Goal: Register for event/course

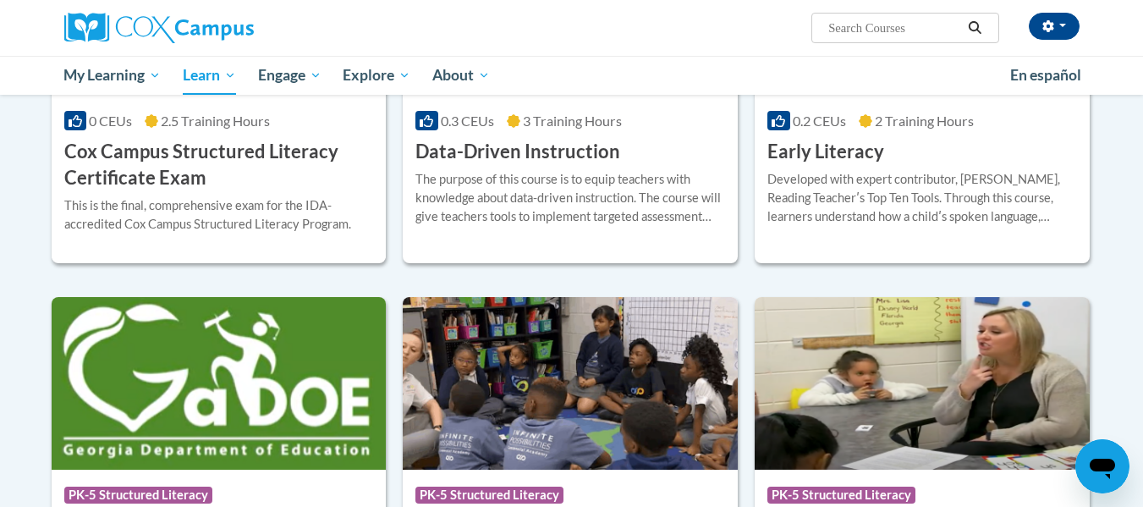
scroll to position [677, 0]
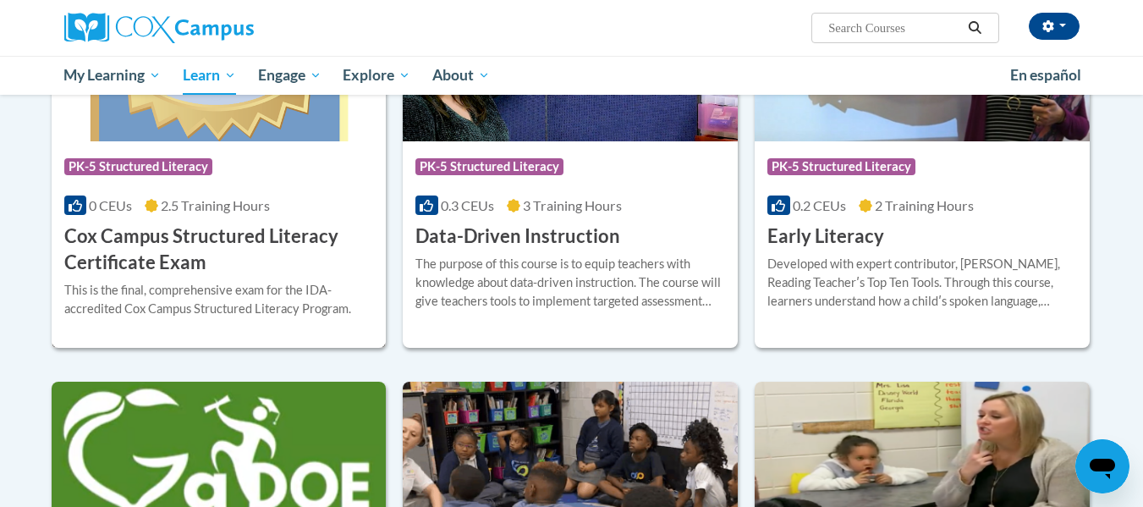
click at [295, 245] on h3 "Cox Campus Structured Literacy Certificate Exam" at bounding box center [219, 249] width 310 height 52
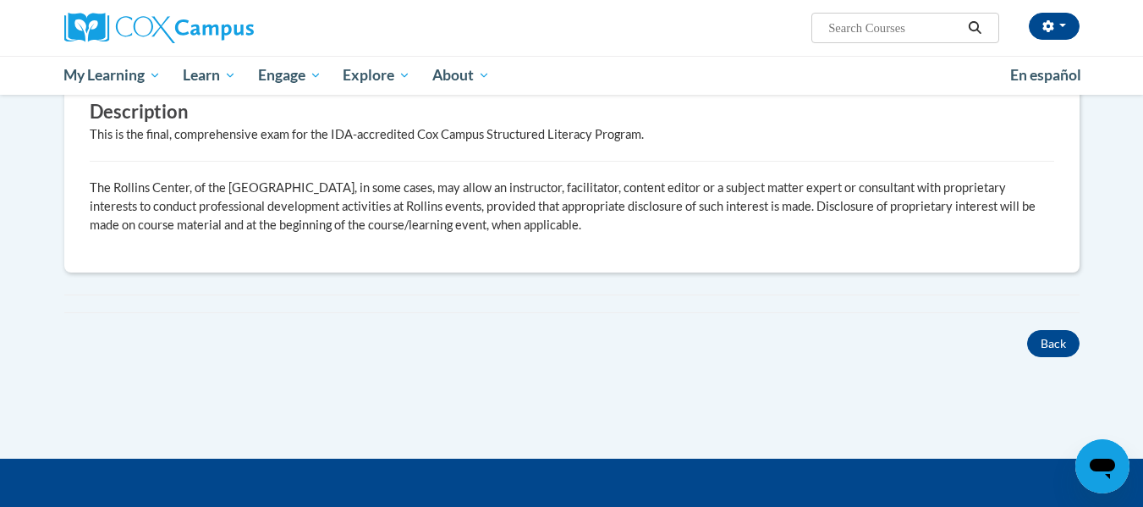
scroll to position [762, 0]
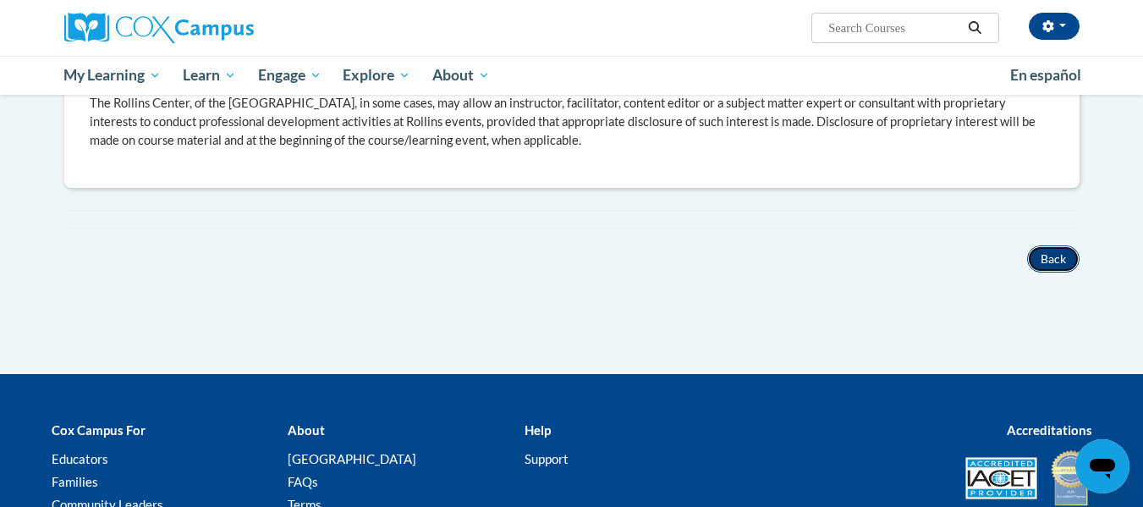
click at [1048, 264] on button "Back" at bounding box center [1053, 258] width 52 height 27
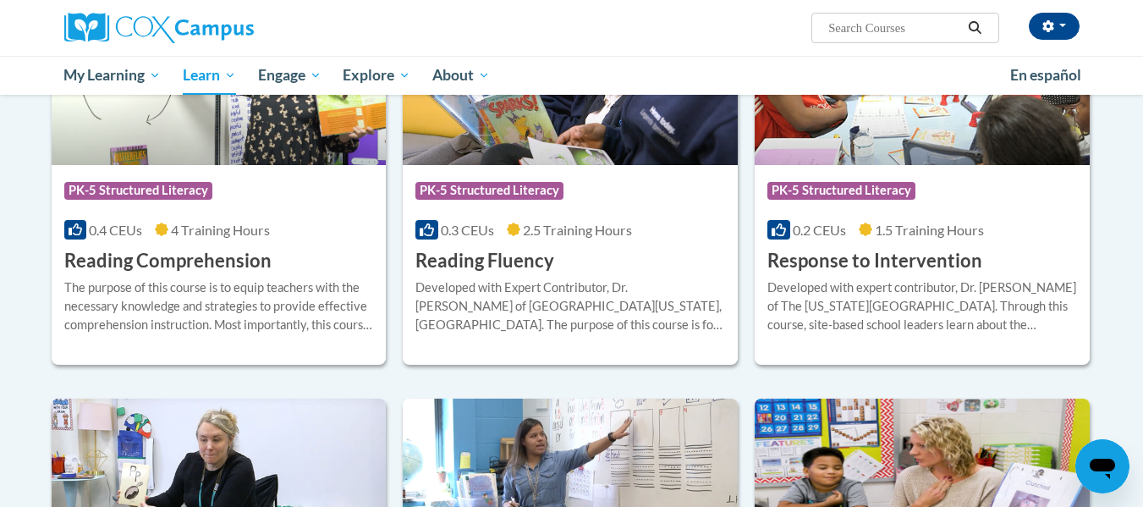
scroll to position [1439, 0]
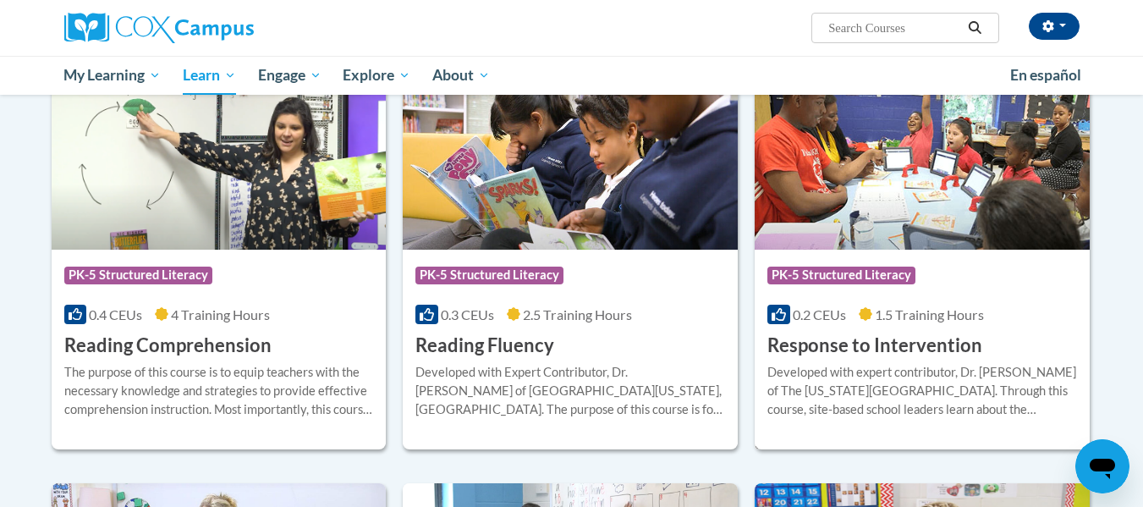
click at [933, 203] on img at bounding box center [922, 163] width 335 height 173
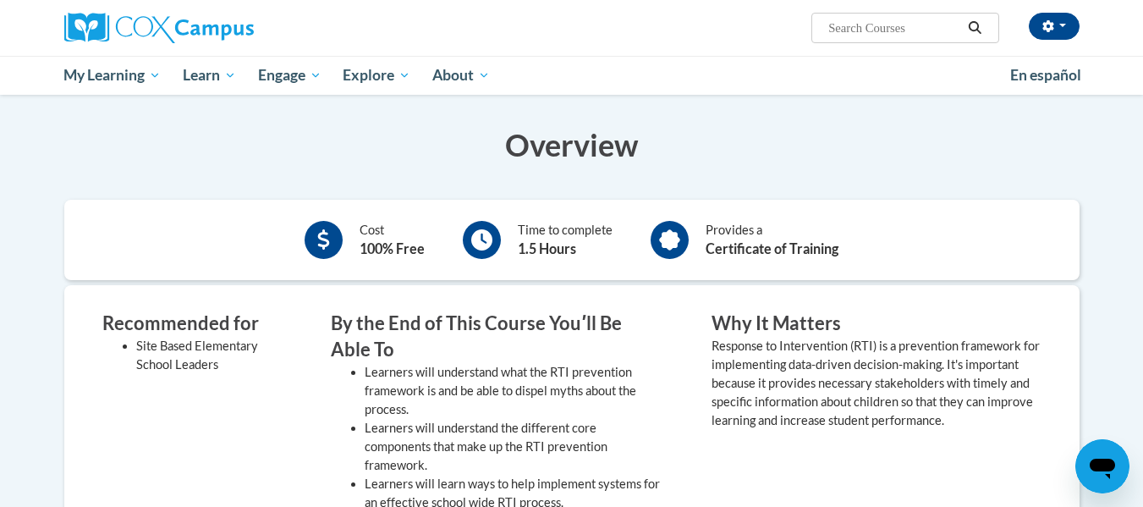
scroll to position [254, 0]
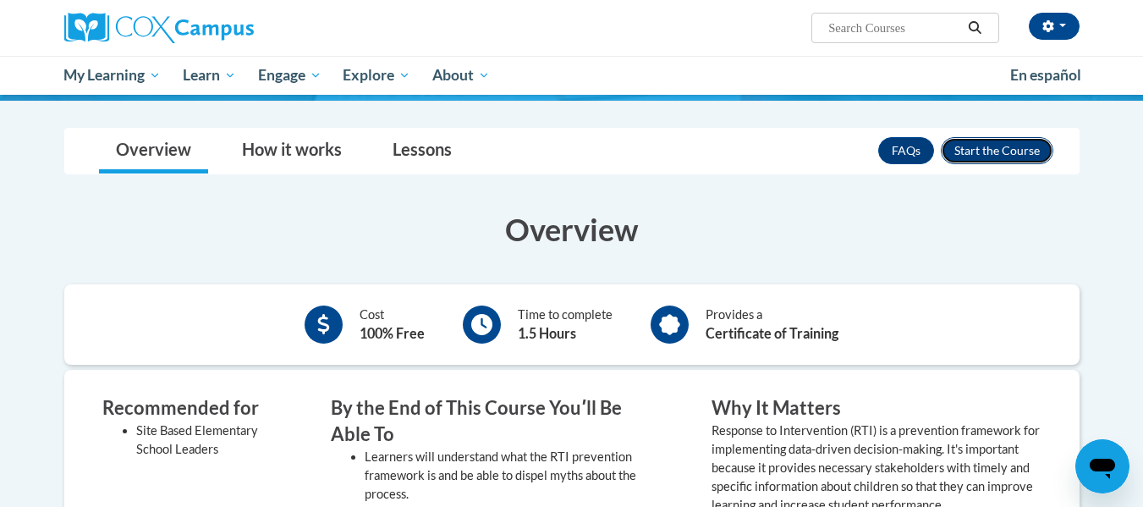
click at [1034, 144] on button "Enroll" at bounding box center [997, 150] width 113 height 27
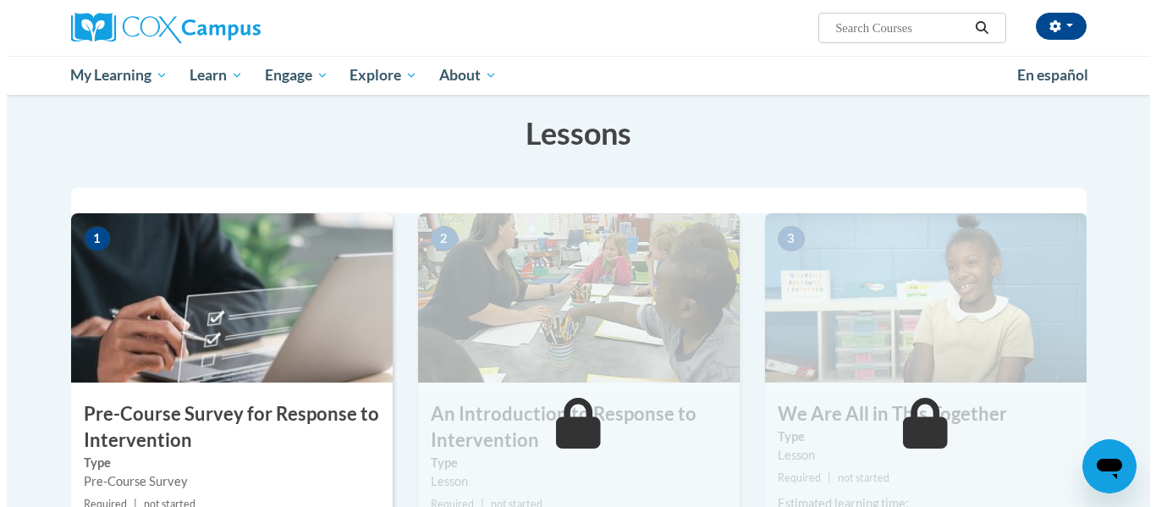
scroll to position [338, 0]
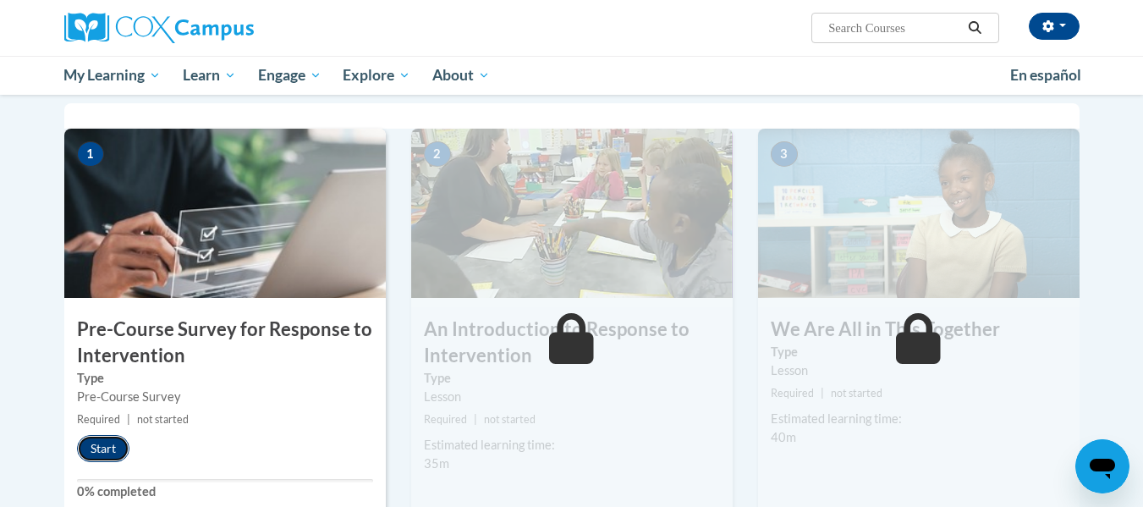
click at [86, 449] on button "Start" at bounding box center [103, 448] width 52 height 27
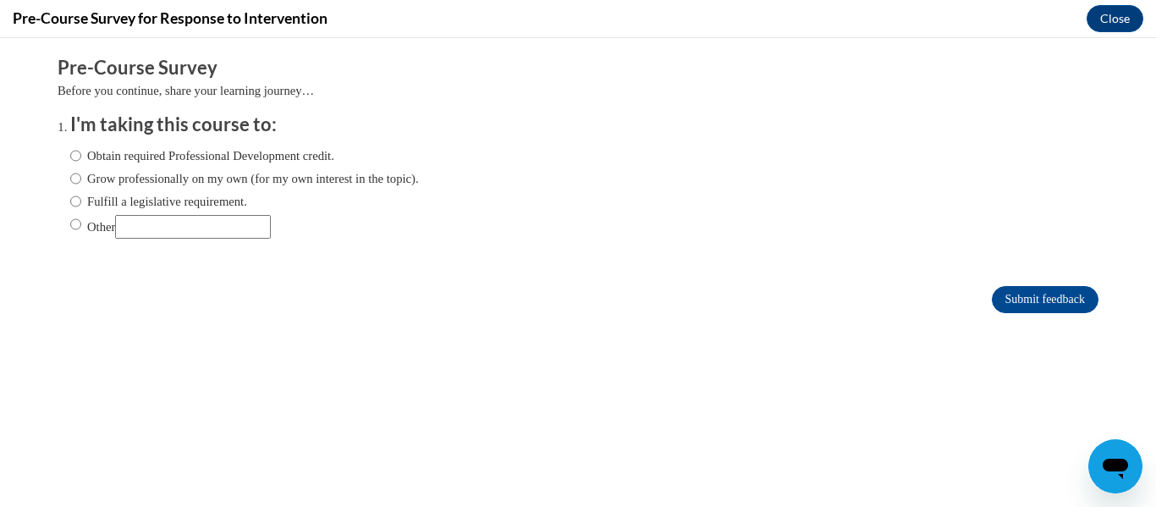
scroll to position [0, 0]
click at [70, 201] on input "Fulfill a legislative requirement." at bounding box center [75, 201] width 11 height 19
radio input "true"
click at [1028, 298] on input "Submit feedback" at bounding box center [1045, 299] width 107 height 27
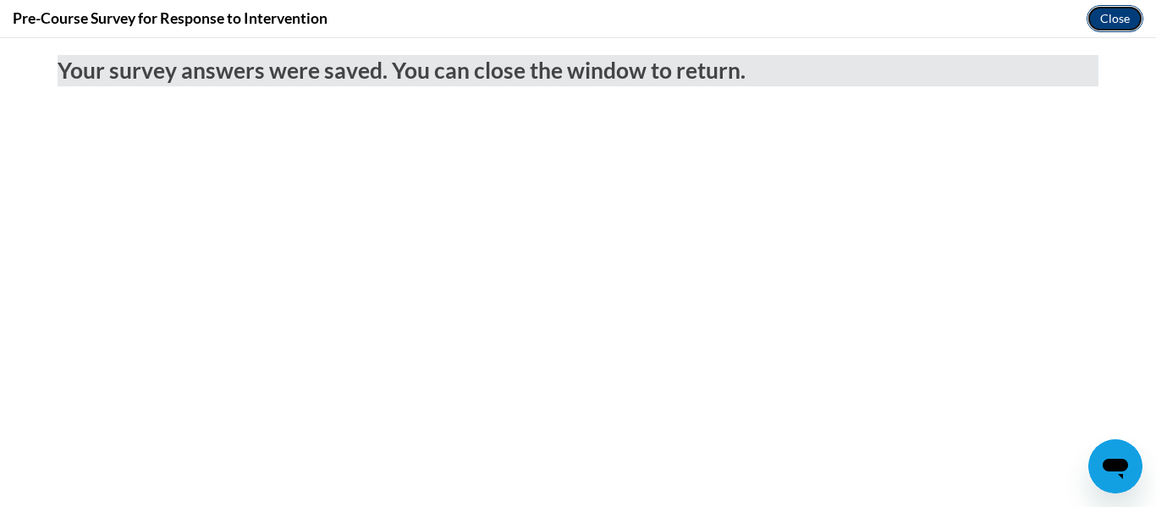
click at [1117, 22] on button "Close" at bounding box center [1114, 18] width 57 height 27
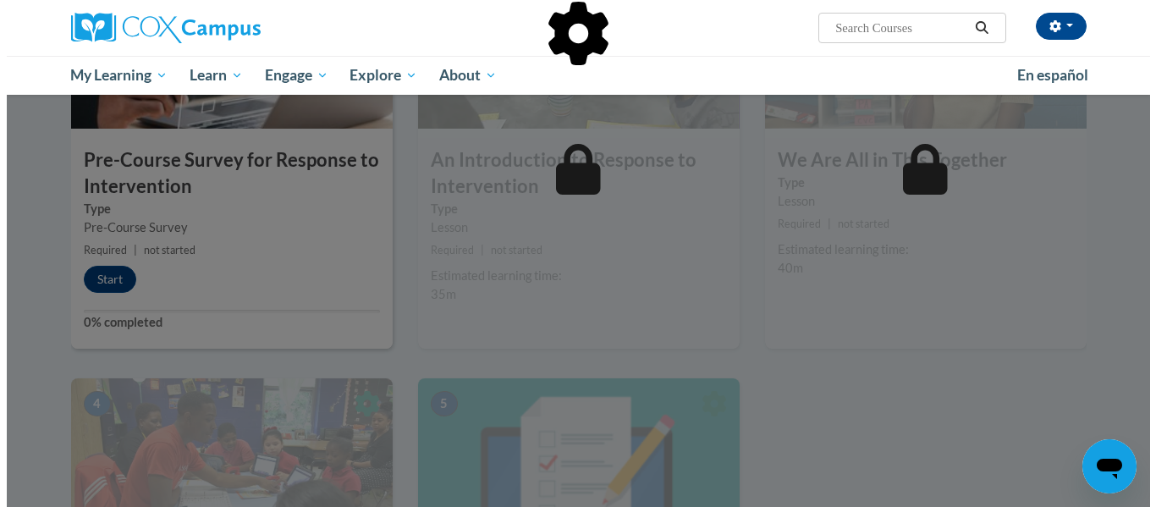
scroll to position [423, 0]
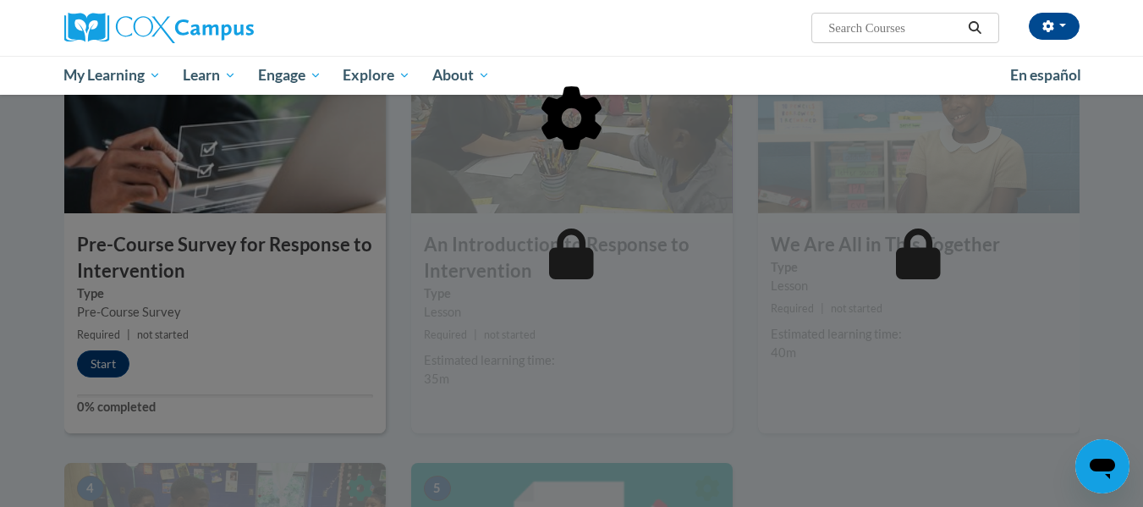
click at [158, 316] on div at bounding box center [571, 205] width 1015 height 322
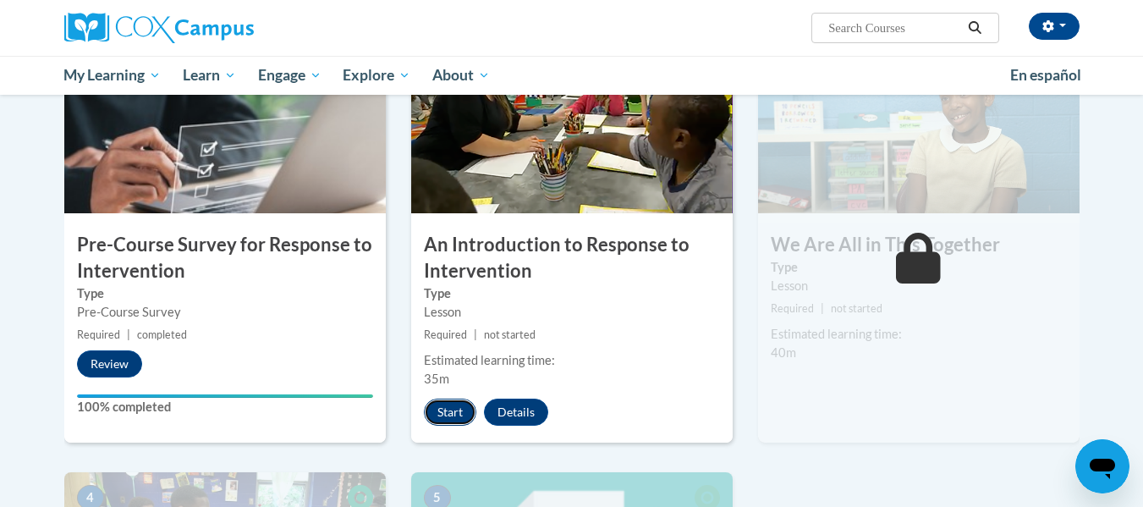
click at [443, 410] on button "Start" at bounding box center [450, 412] width 52 height 27
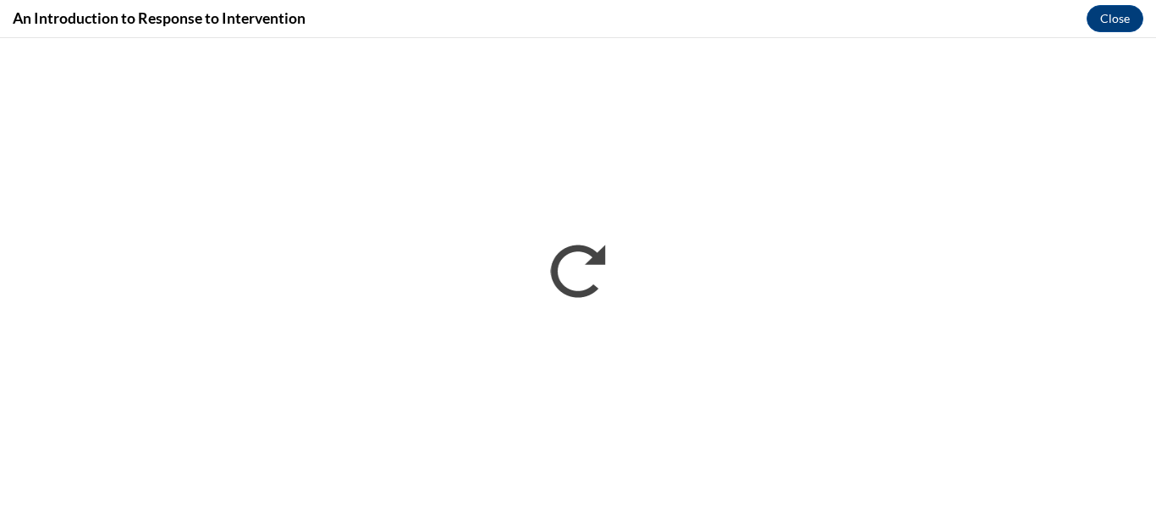
scroll to position [0, 0]
